Goal: Task Accomplishment & Management: Manage account settings

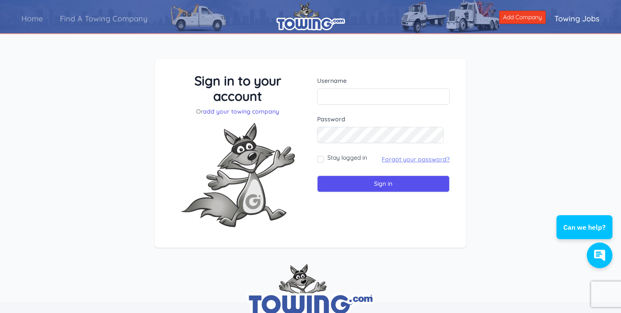
click at [400, 159] on link "Forgot your password?" at bounding box center [416, 160] width 68 height 8
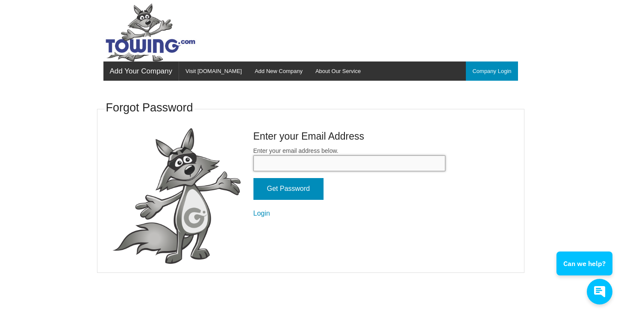
click at [276, 165] on input "Enter your email address below." at bounding box center [349, 164] width 192 height 16
type input "Bobby@eagleeyerecovery.com"
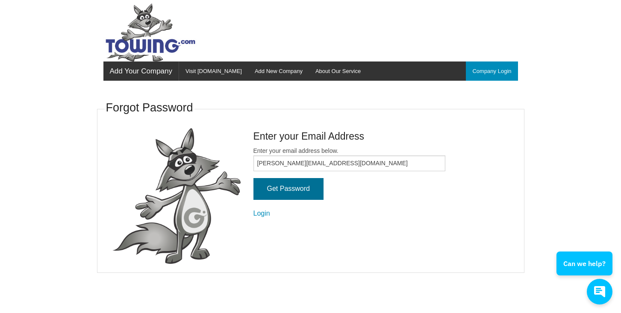
click at [294, 189] on input "Get Password" at bounding box center [288, 189] width 70 height 22
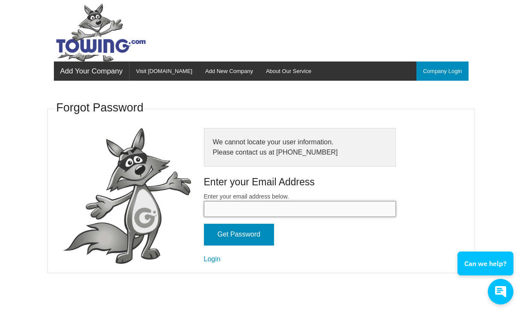
click at [247, 206] on input "Enter your email address below." at bounding box center [300, 209] width 192 height 16
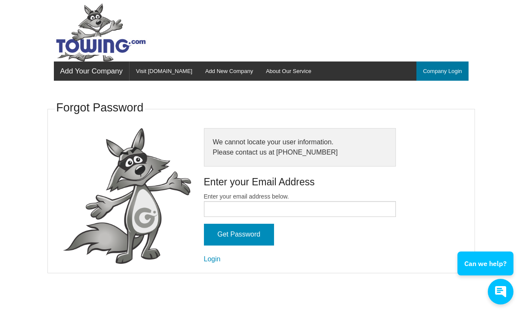
click at [450, 73] on link "Company Login" at bounding box center [442, 71] width 52 height 19
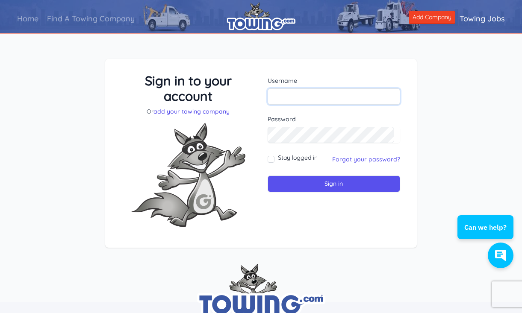
click at [283, 95] on input "text" at bounding box center [334, 96] width 133 height 16
type input "[PERSON_NAME][EMAIL_ADDRESS][DOMAIN_NAME]"
click at [346, 160] on link "Forgot your password?" at bounding box center [366, 160] width 68 height 8
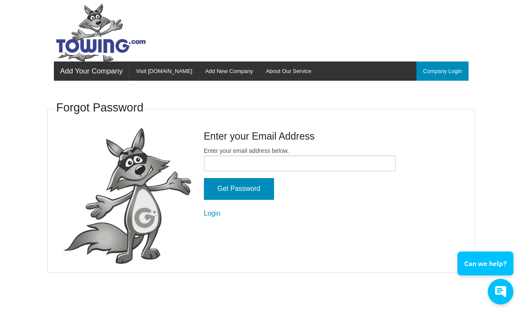
click at [247, 172] on form "Enter your email address below. Get Password Login" at bounding box center [300, 183] width 192 height 72
click at [235, 160] on input "Enter your email address below." at bounding box center [300, 164] width 192 height 16
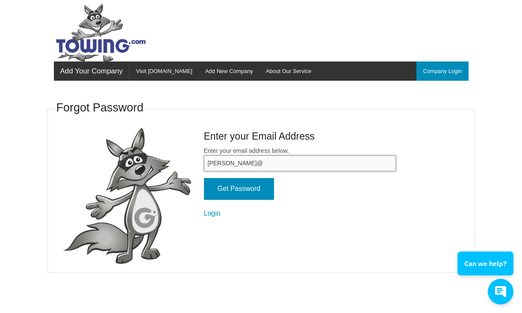
type input "[PERSON_NAME][EMAIL_ADDRESS][DOMAIN_NAME]"
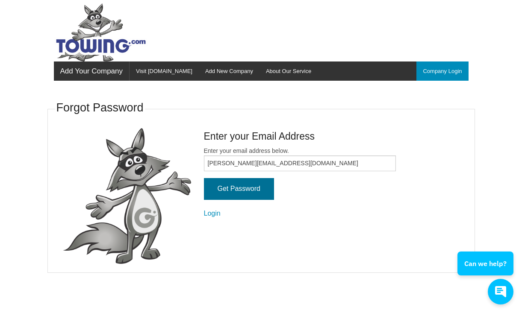
click at [245, 193] on input "Get Password" at bounding box center [239, 189] width 70 height 22
